Goal: Task Accomplishment & Management: Use online tool/utility

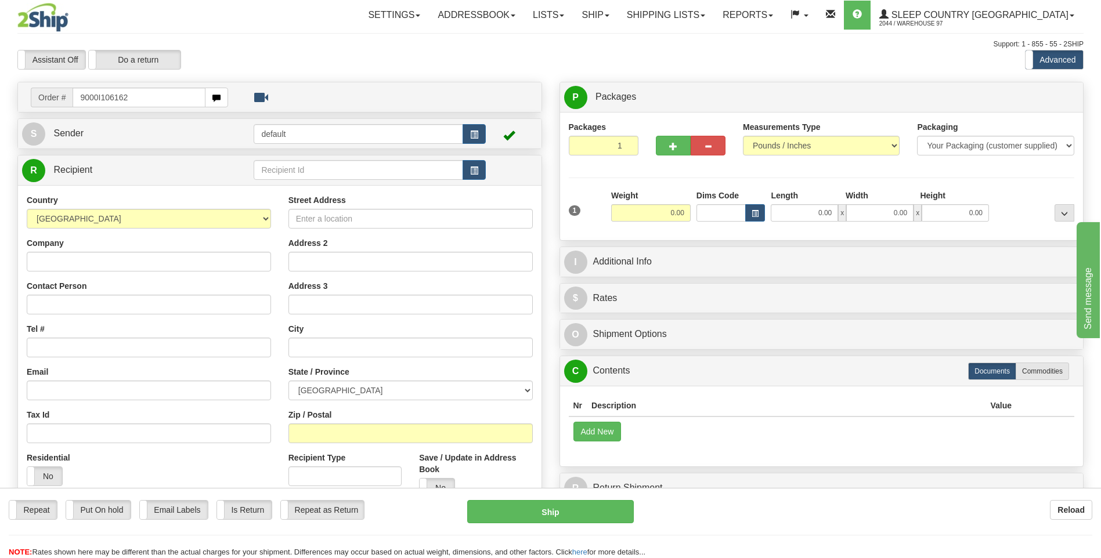
type input "9000I106162"
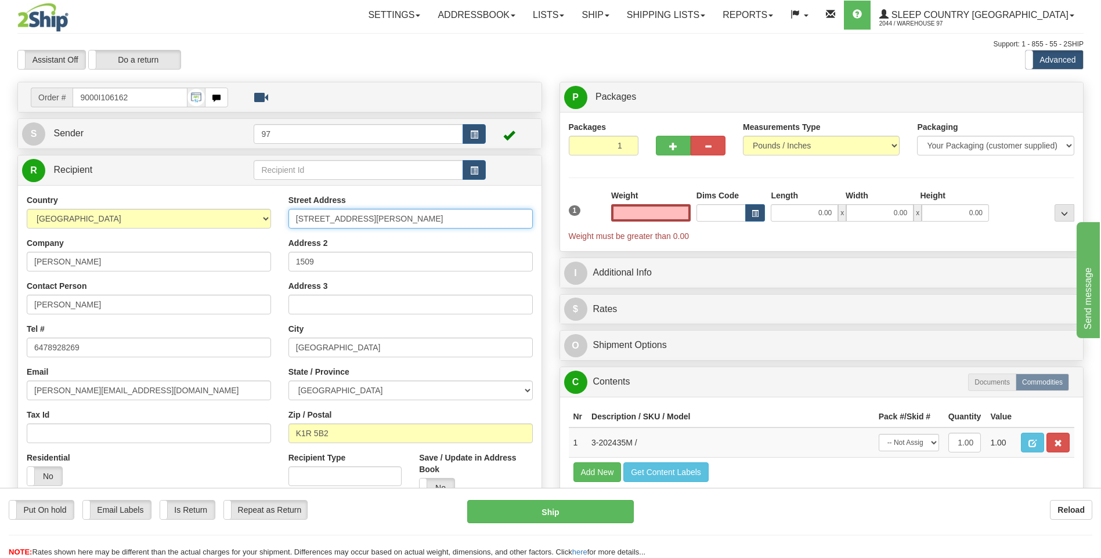
type input "0.00"
click at [294, 219] on input "[STREET_ADDRESS][PERSON_NAME]" at bounding box center [410, 219] width 244 height 20
type input "#[STREET_ADDRESS][PERSON_NAME]"
drag, startPoint x: 319, startPoint y: 262, endPoint x: 289, endPoint y: 262, distance: 29.6
click at [289, 262] on input "1509" at bounding box center [410, 262] width 244 height 20
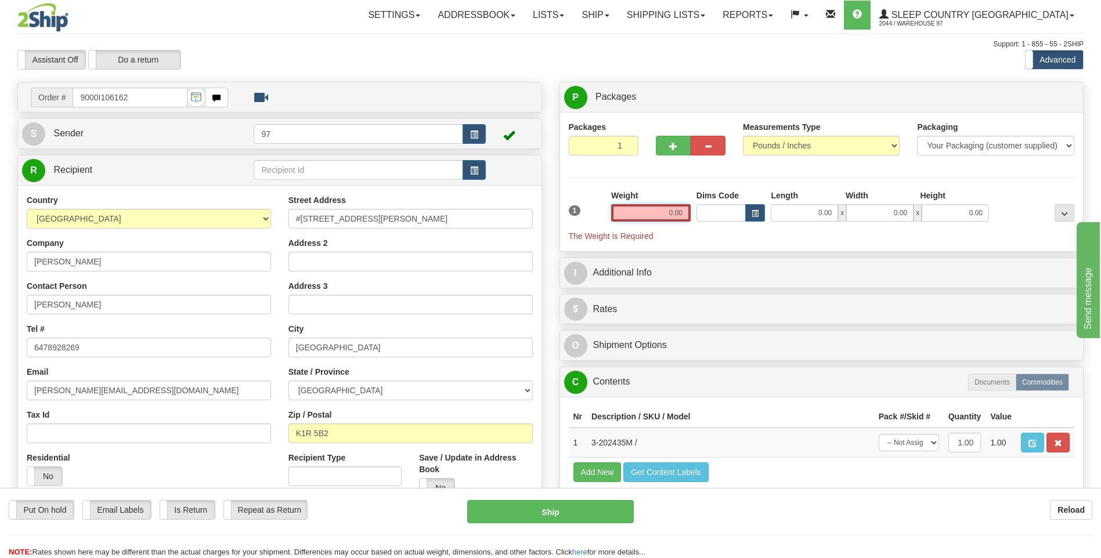
click at [668, 212] on input "0.00" at bounding box center [651, 212] width 80 height 17
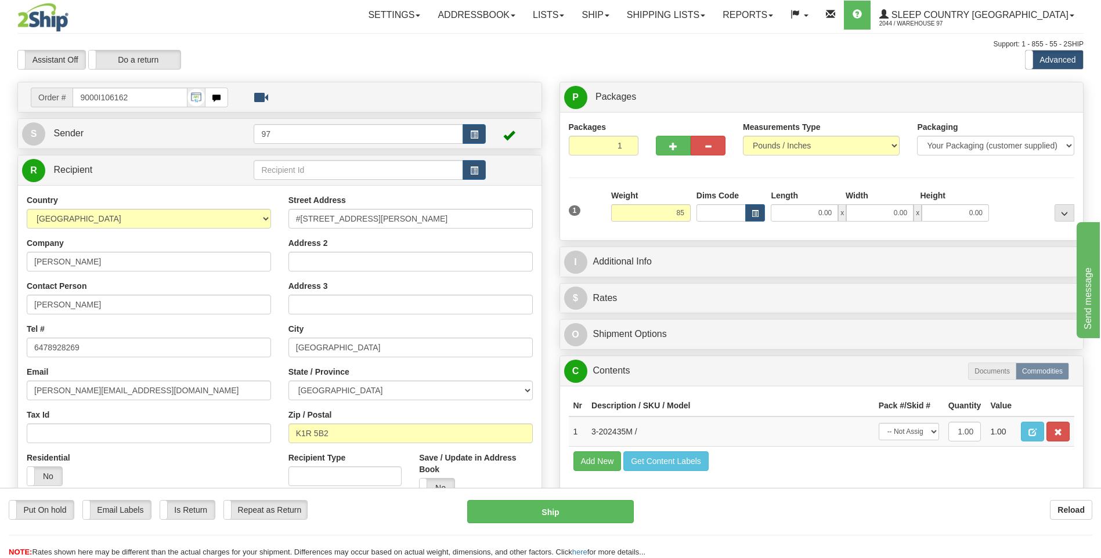
type input "85.00"
click at [753, 520] on div "Reload" at bounding box center [871, 510] width 441 height 20
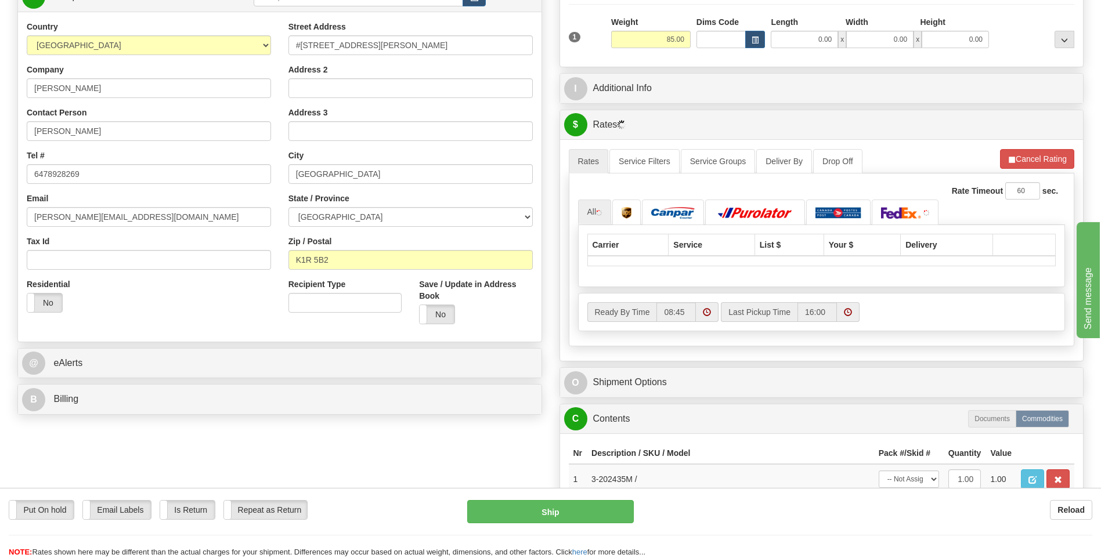
scroll to position [174, 0]
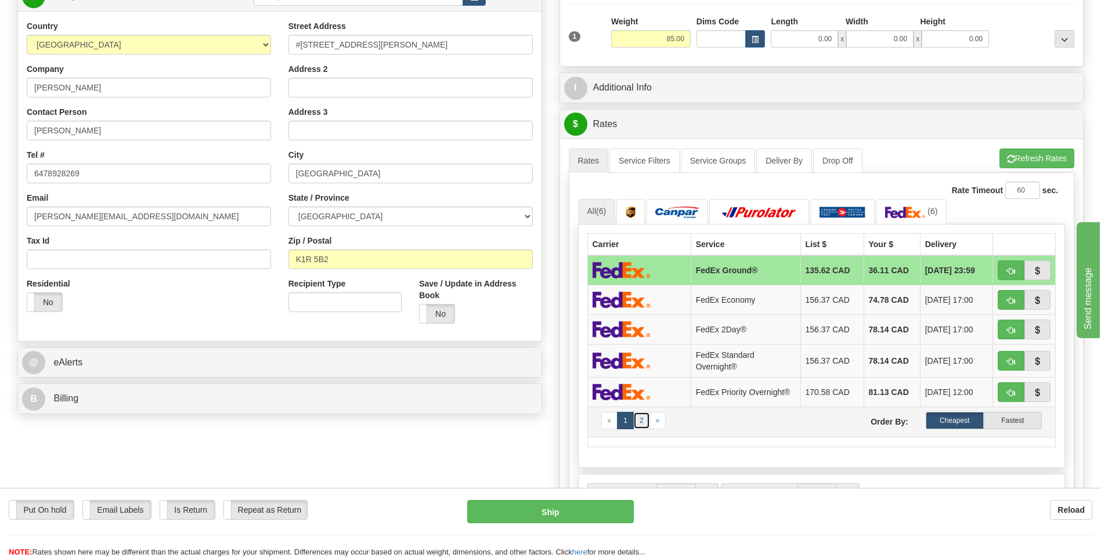
click at [645, 420] on link "2" at bounding box center [641, 420] width 17 height 17
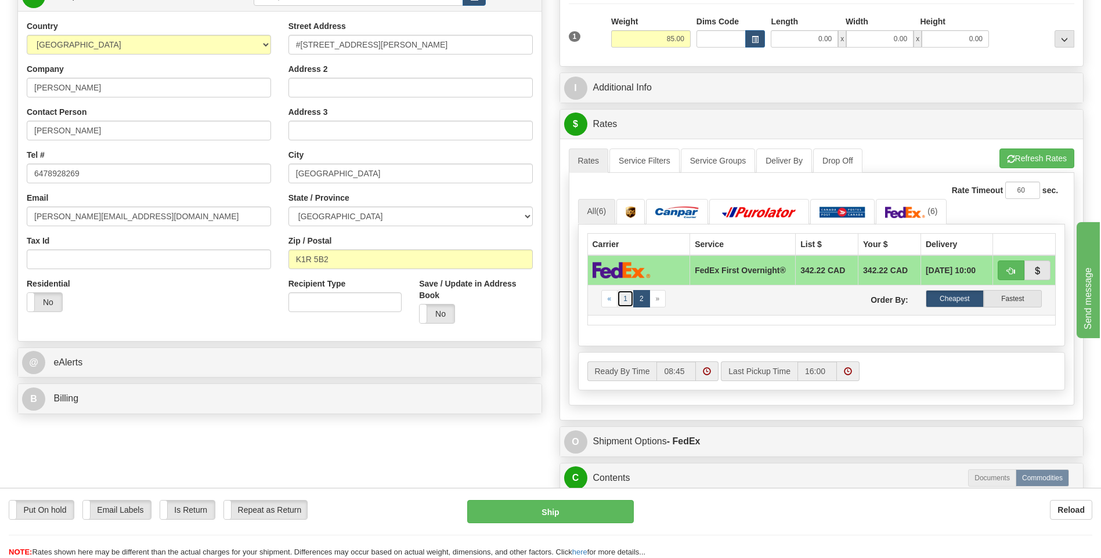
click at [627, 300] on link "1" at bounding box center [625, 298] width 17 height 17
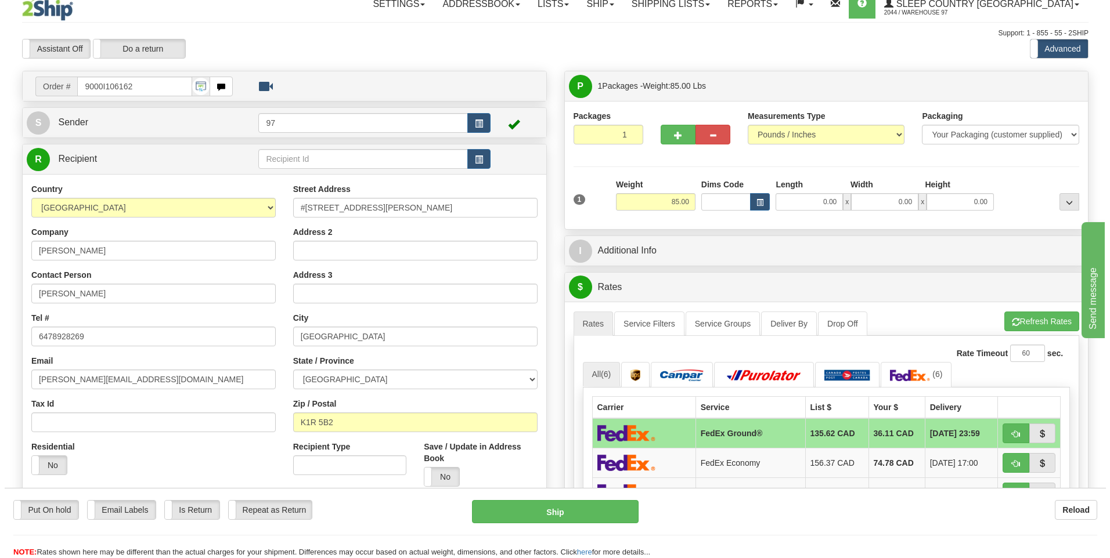
scroll to position [0, 0]
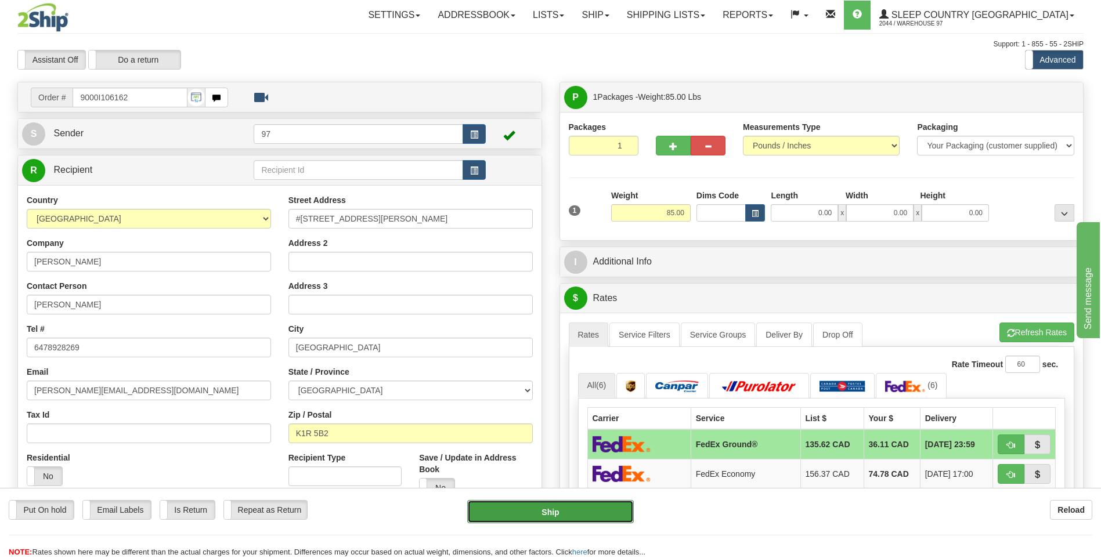
click at [604, 508] on button "Ship" at bounding box center [550, 511] width 166 height 23
type input "92"
